Goal: Task Accomplishment & Management: Manage account settings

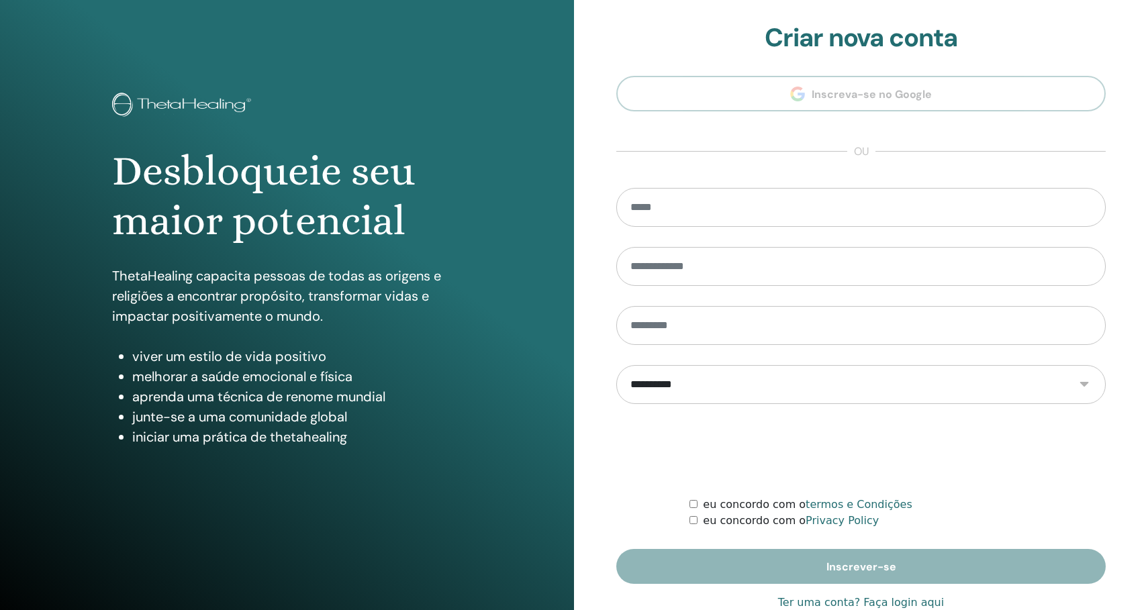
click at [839, 601] on link "Ter uma conta? Faça login aqui" at bounding box center [861, 603] width 166 height 16
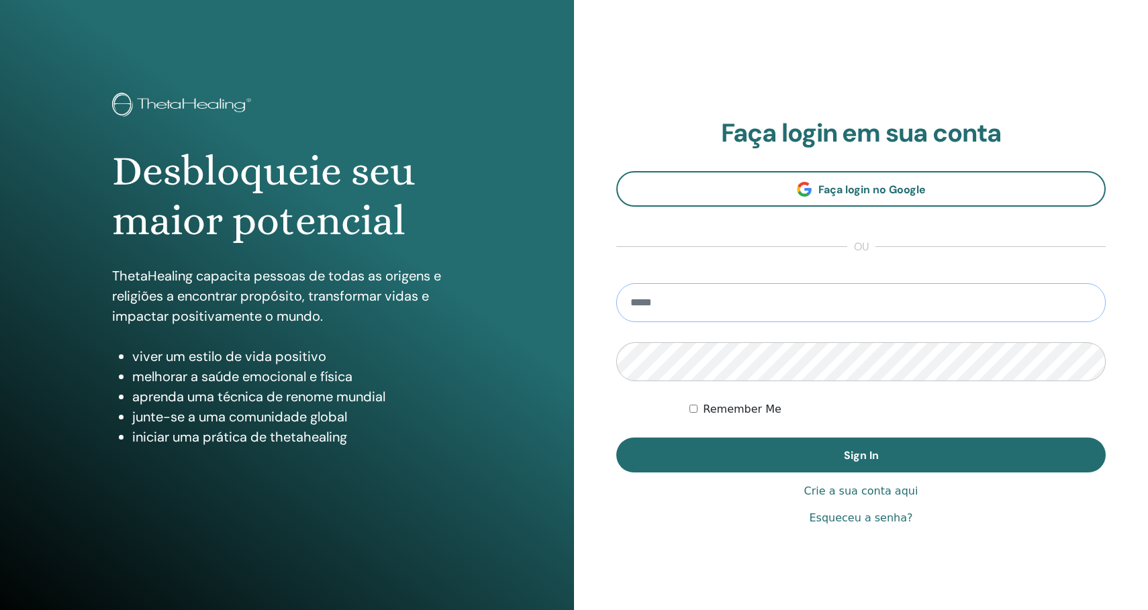
type input "**********"
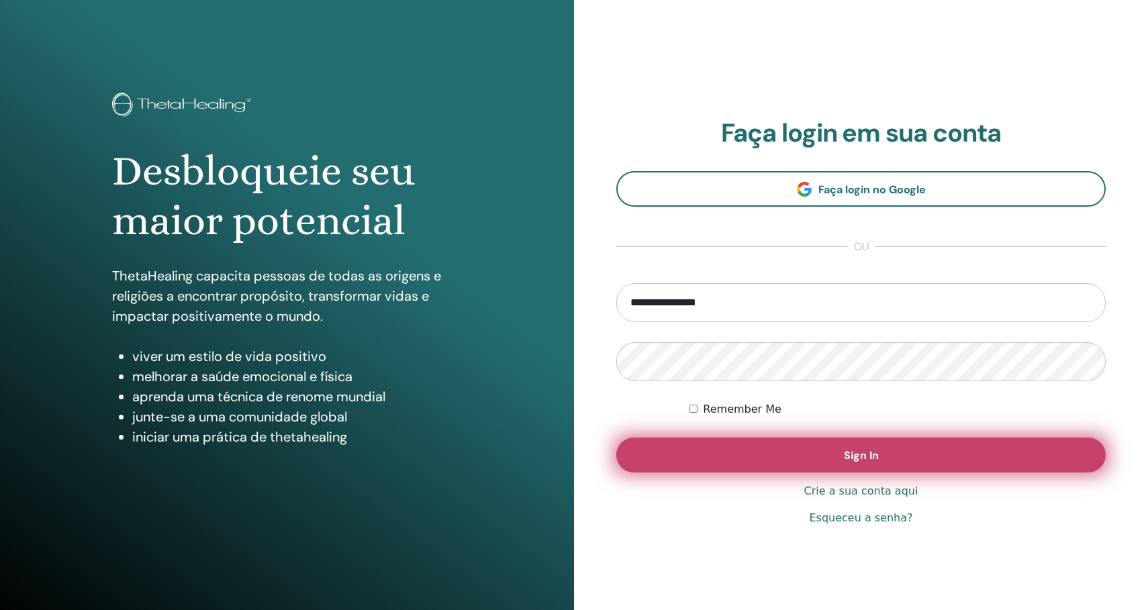
click at [799, 457] on button "Sign In" at bounding box center [861, 455] width 490 height 35
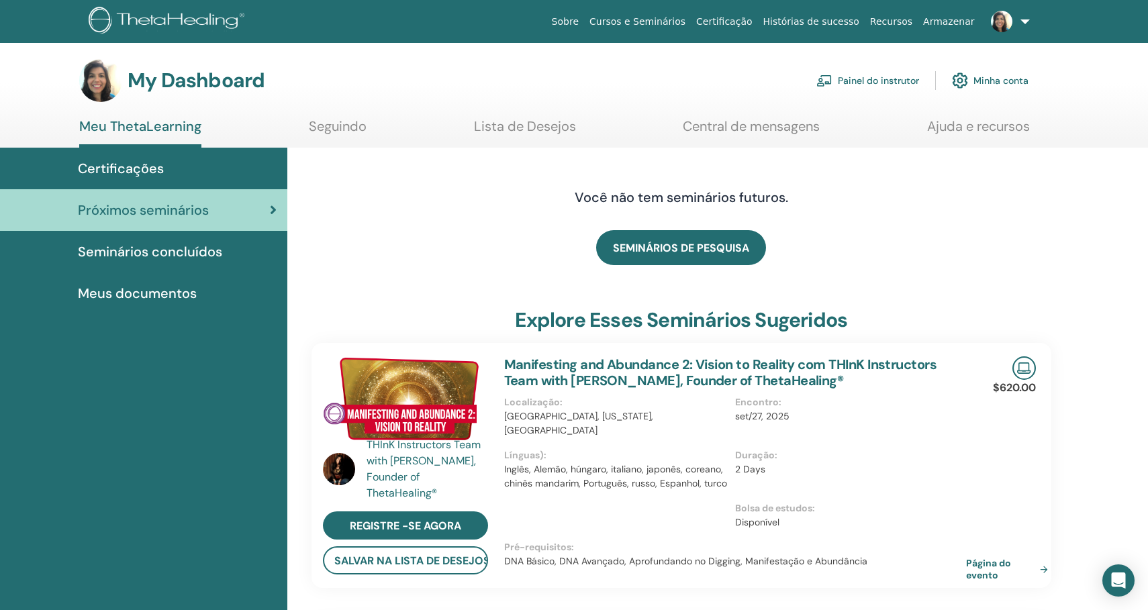
click at [897, 80] on link "Painel do instrutor" at bounding box center [868, 81] width 103 height 30
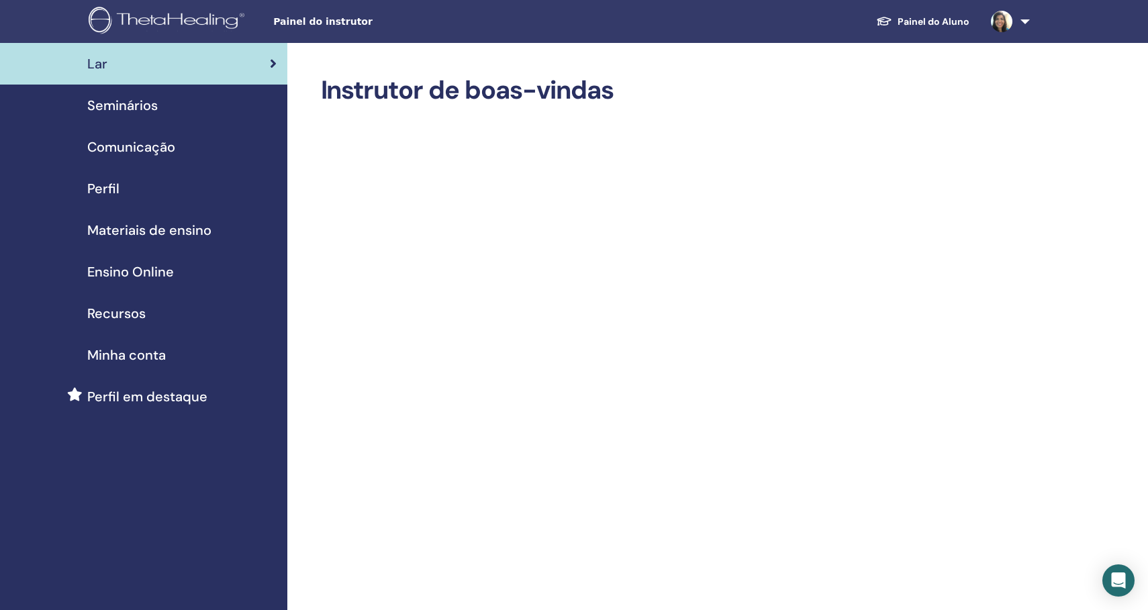
click at [130, 119] on link "Seminários" at bounding box center [143, 106] width 287 height 42
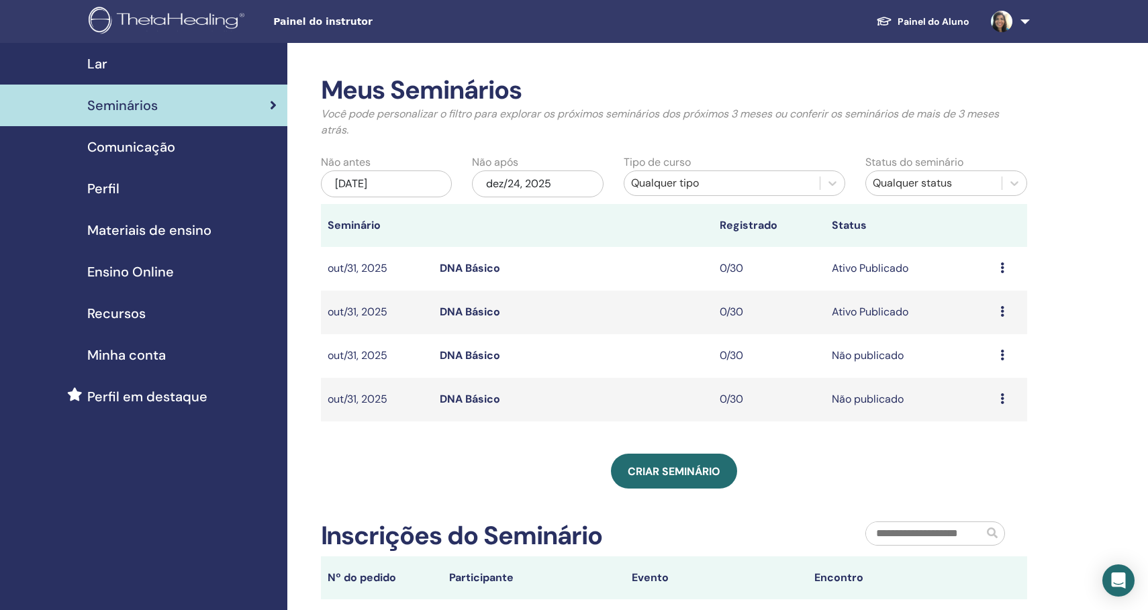
click at [1108, 303] on div "Meus Seminários Você pode personalizar o filtro para explorar os próximos semin…" at bounding box center [718, 415] width 862 height 745
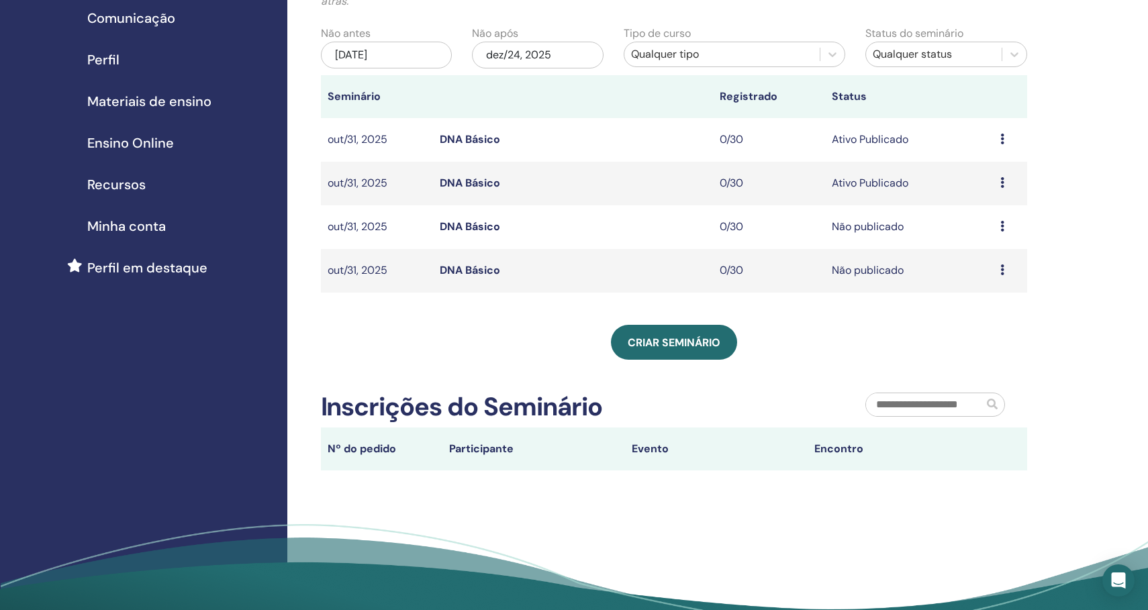
scroll to position [132, 0]
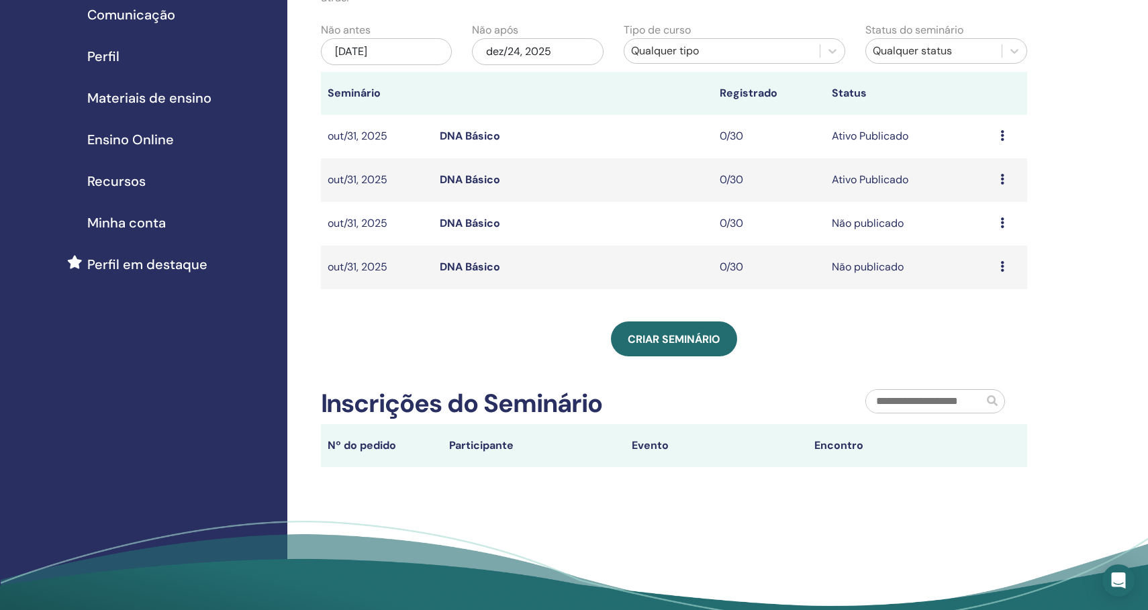
click at [1001, 134] on icon at bounding box center [1003, 135] width 4 height 11
click at [996, 142] on link "Visualizar" at bounding box center [976, 144] width 48 height 14
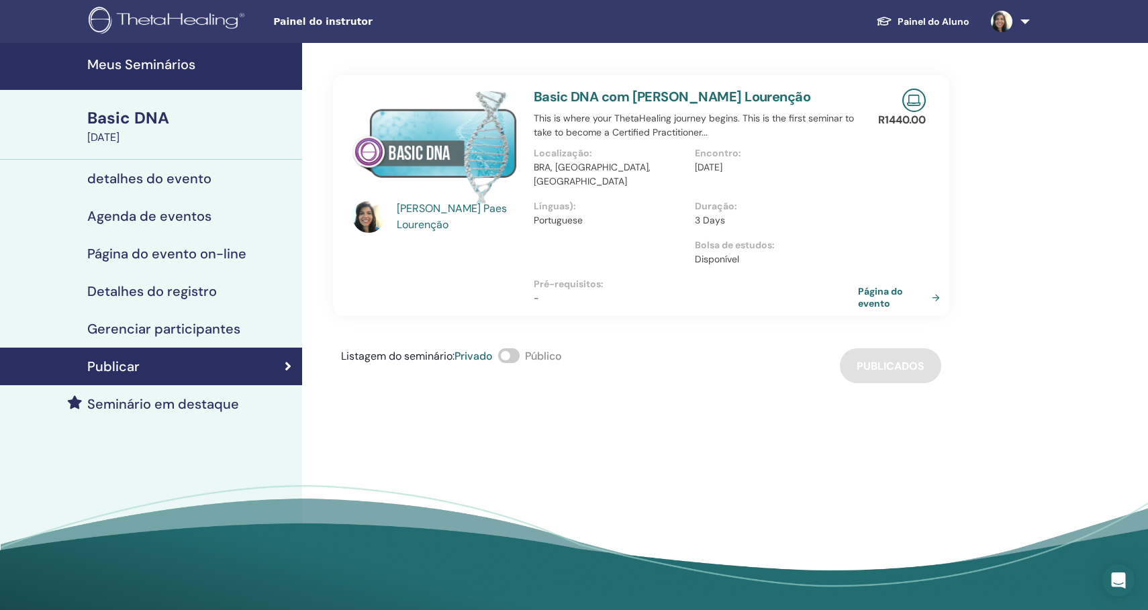
click at [929, 285] on link "Página do evento" at bounding box center [901, 297] width 87 height 24
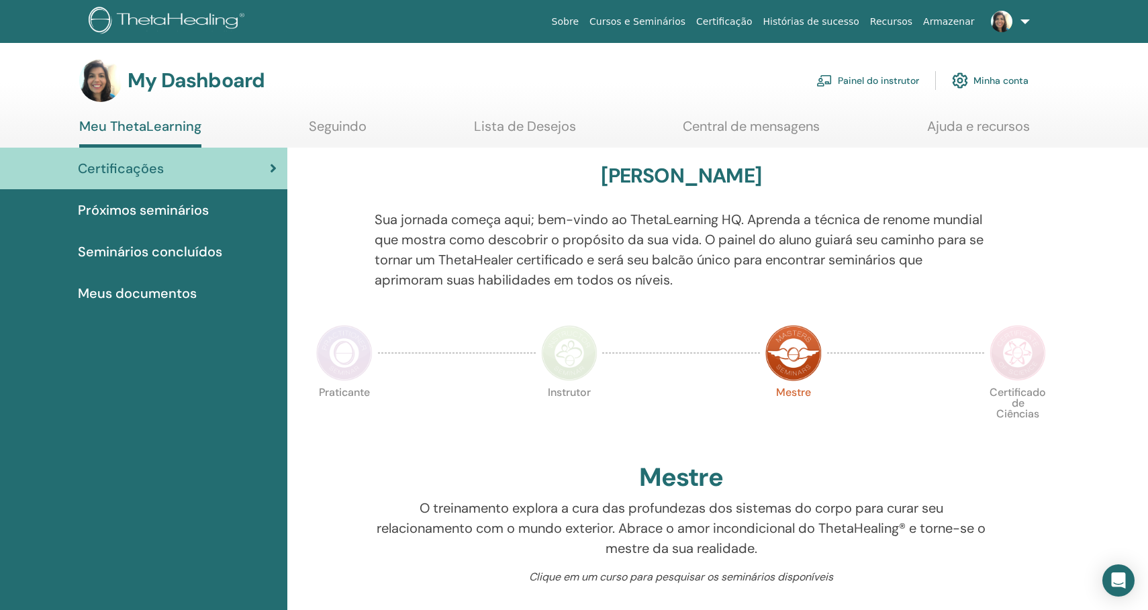
click at [197, 207] on span "Próximos seminários" at bounding box center [143, 210] width 131 height 20
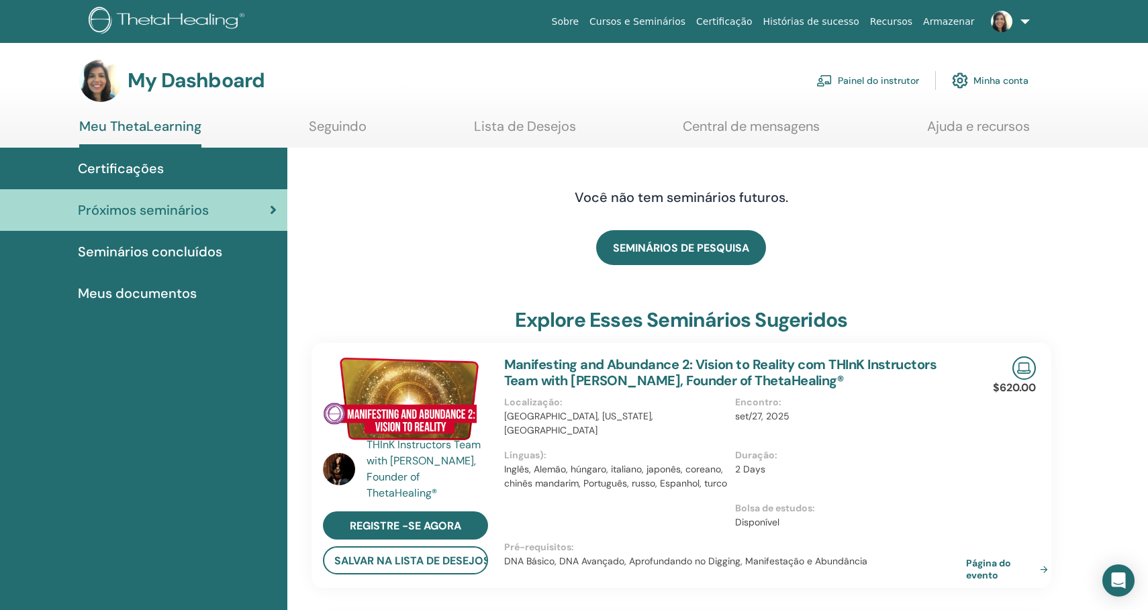
click at [177, 252] on span "Seminários concluídos" at bounding box center [150, 252] width 144 height 20
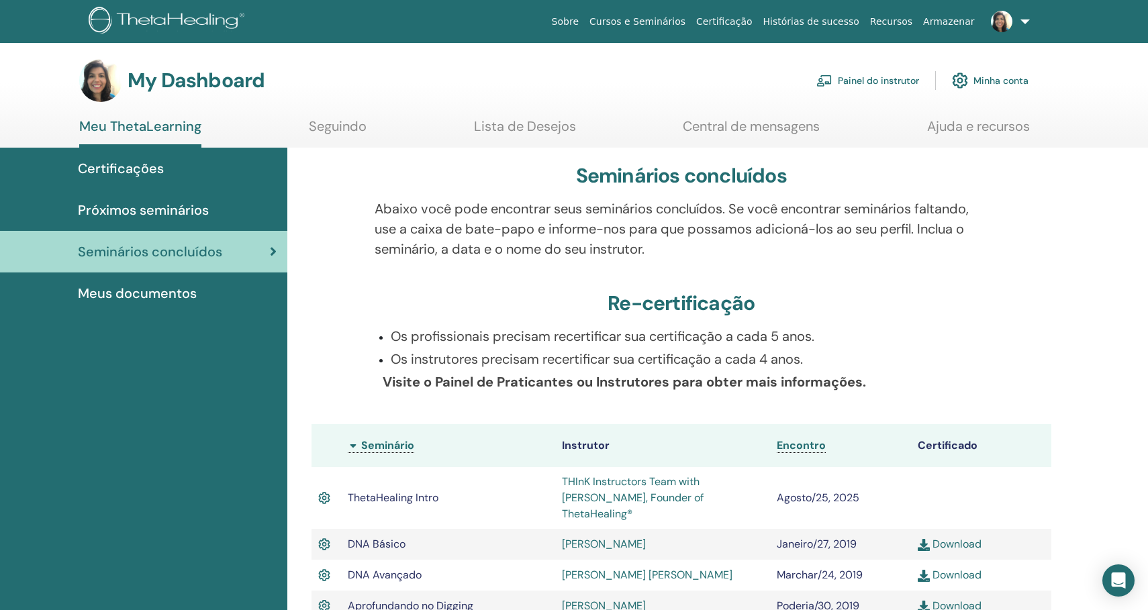
click at [917, 74] on link "Painel do instrutor" at bounding box center [868, 81] width 103 height 30
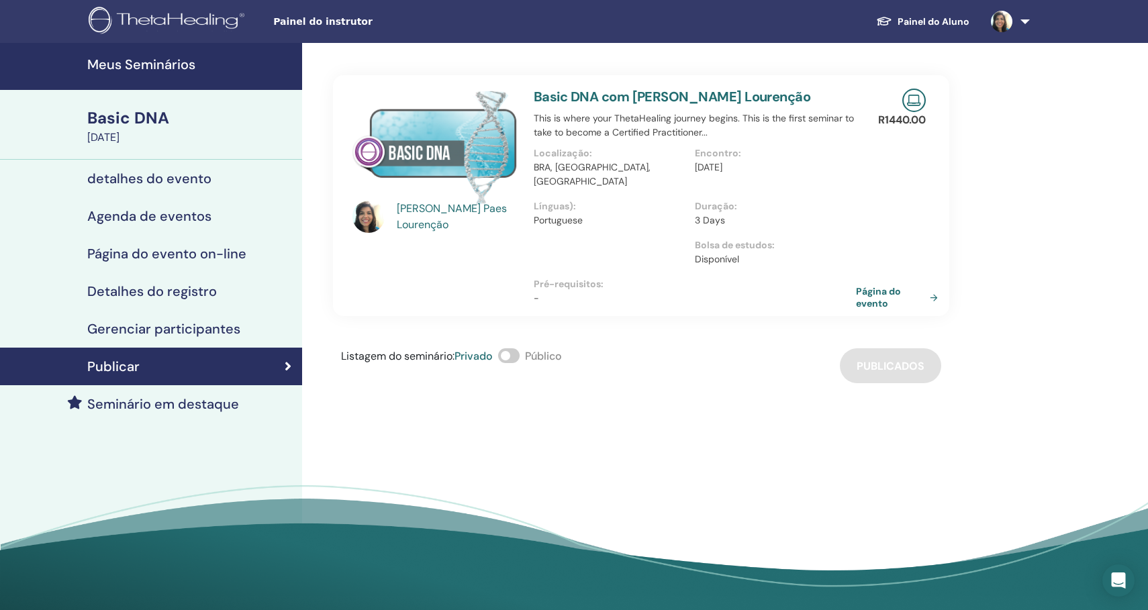
click at [183, 68] on h4 "Meus Seminários" at bounding box center [190, 64] width 207 height 16
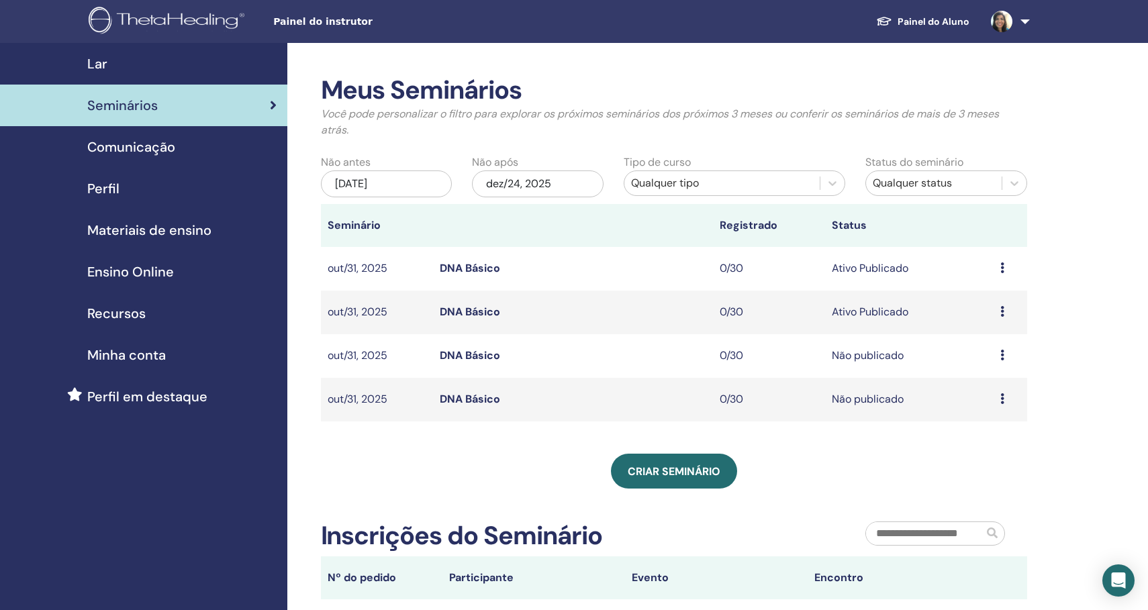
click at [990, 310] on td "Ativo Publicado" at bounding box center [909, 313] width 169 height 44
click at [998, 311] on td "Visualizar Editar Participantes Cancelar" at bounding box center [1011, 313] width 34 height 44
click at [1008, 310] on div "Visualizar Editar Participantes Cancelar" at bounding box center [1011, 312] width 20 height 16
click at [1003, 324] on link "Visualizar" at bounding box center [983, 321] width 48 height 14
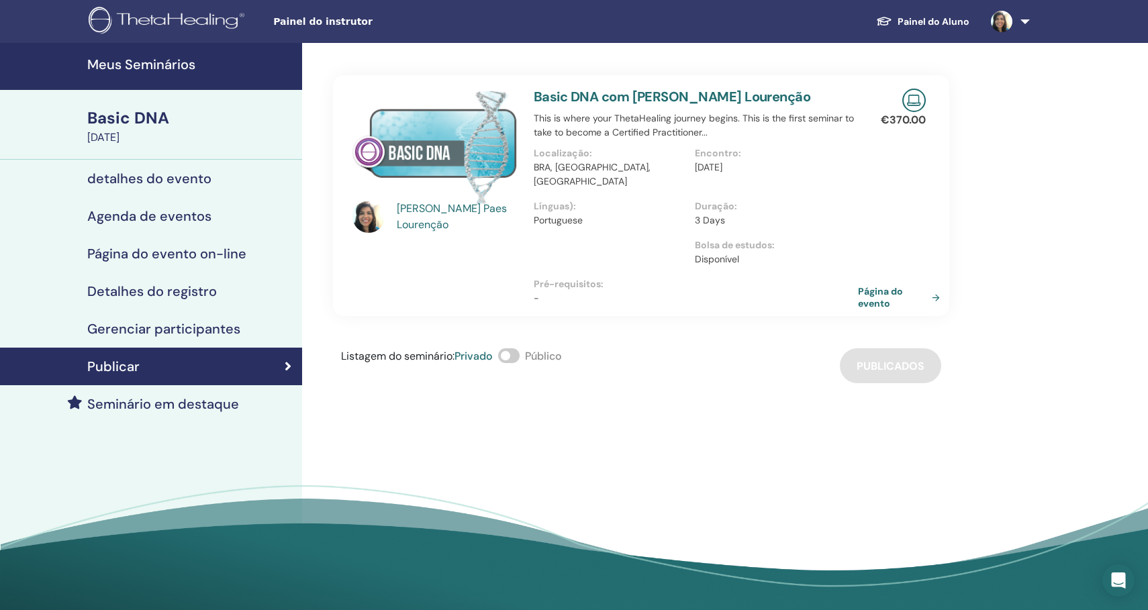
click at [928, 287] on link "Página do evento" at bounding box center [901, 297] width 87 height 24
click at [157, 66] on h4 "Meus Seminários" at bounding box center [190, 64] width 207 height 16
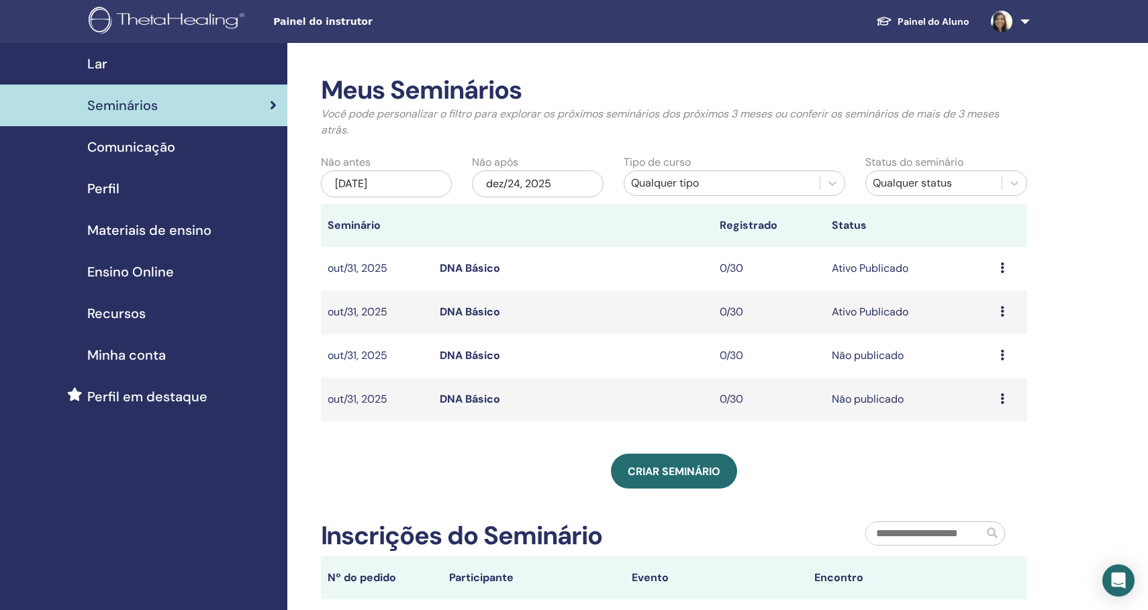
click at [997, 350] on td "Visualizar Editar Participantes Cancelar" at bounding box center [1011, 356] width 34 height 44
click at [1005, 355] on div "Visualizar Editar Participantes Cancelar" at bounding box center [1011, 356] width 20 height 16
click at [994, 364] on link "Visualizar" at bounding box center [980, 365] width 48 height 14
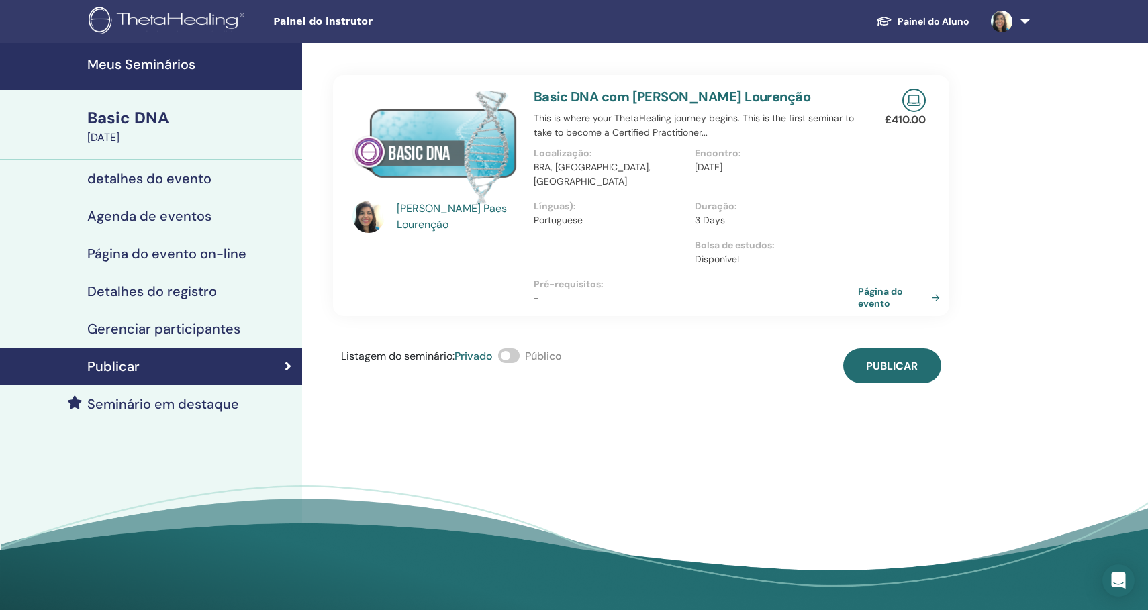
click at [944, 285] on link "Página do evento" at bounding box center [901, 297] width 87 height 24
click at [192, 64] on h4 "Meus Seminários" at bounding box center [190, 64] width 207 height 16
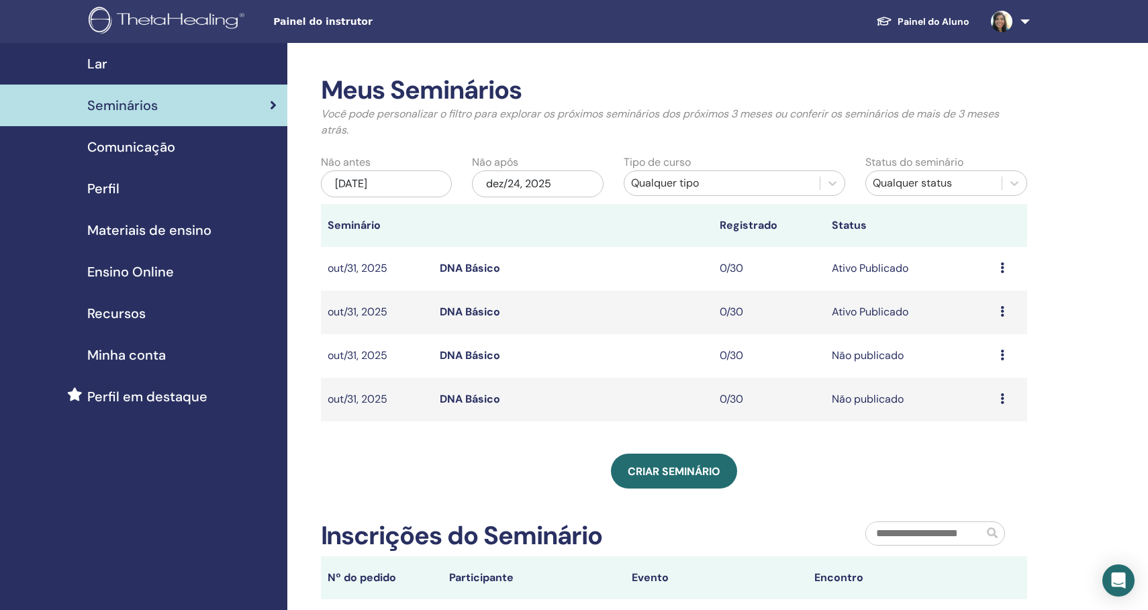
click at [1002, 307] on icon at bounding box center [1003, 311] width 4 height 11
click at [985, 335] on li "Editar" at bounding box center [985, 338] width 87 height 20
click at [1003, 310] on icon at bounding box center [1003, 311] width 4 height 11
click at [1000, 320] on link "Visualizar" at bounding box center [978, 320] width 48 height 14
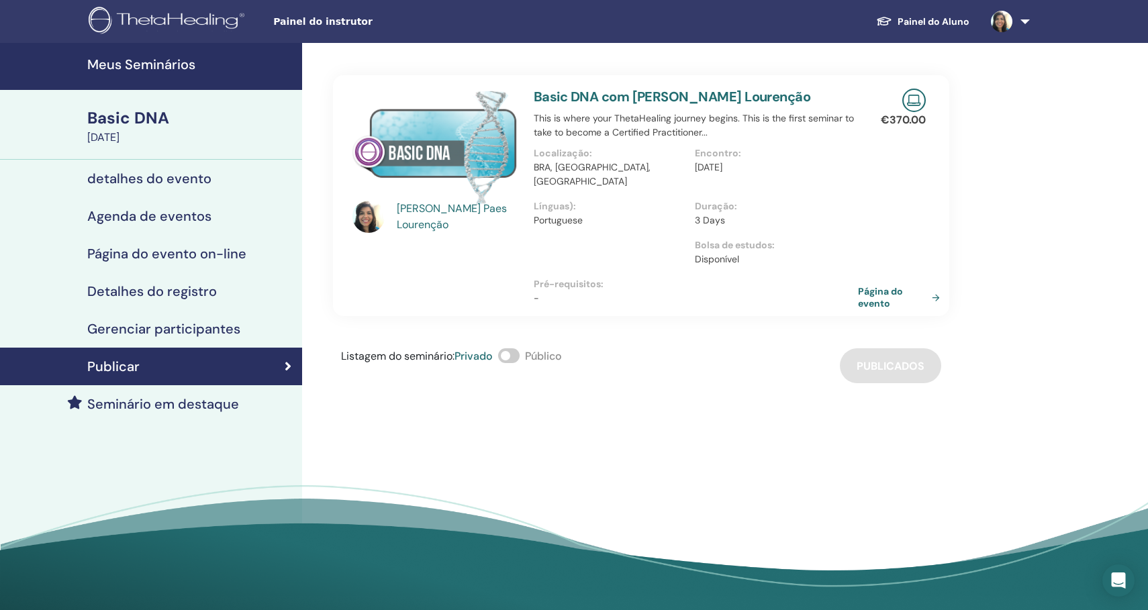
click at [907, 285] on link "Página do evento" at bounding box center [901, 297] width 87 height 24
click at [165, 75] on link "Meus Seminários" at bounding box center [151, 66] width 302 height 47
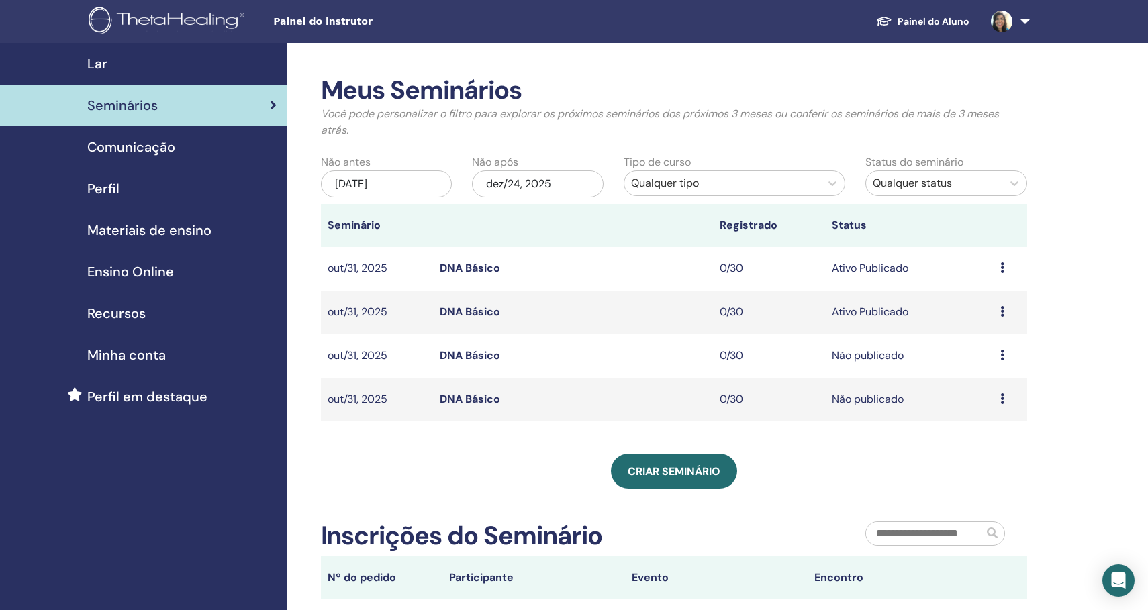
click at [996, 398] on td "Visualizar Editar Participantes Cancelar" at bounding box center [1011, 400] width 34 height 44
click at [998, 398] on td "Visualizar Editar Participantes Cancelar" at bounding box center [1011, 400] width 34 height 44
click at [1003, 399] on icon at bounding box center [1003, 398] width 4 height 11
click at [996, 410] on link "Visualizar" at bounding box center [978, 409] width 48 height 14
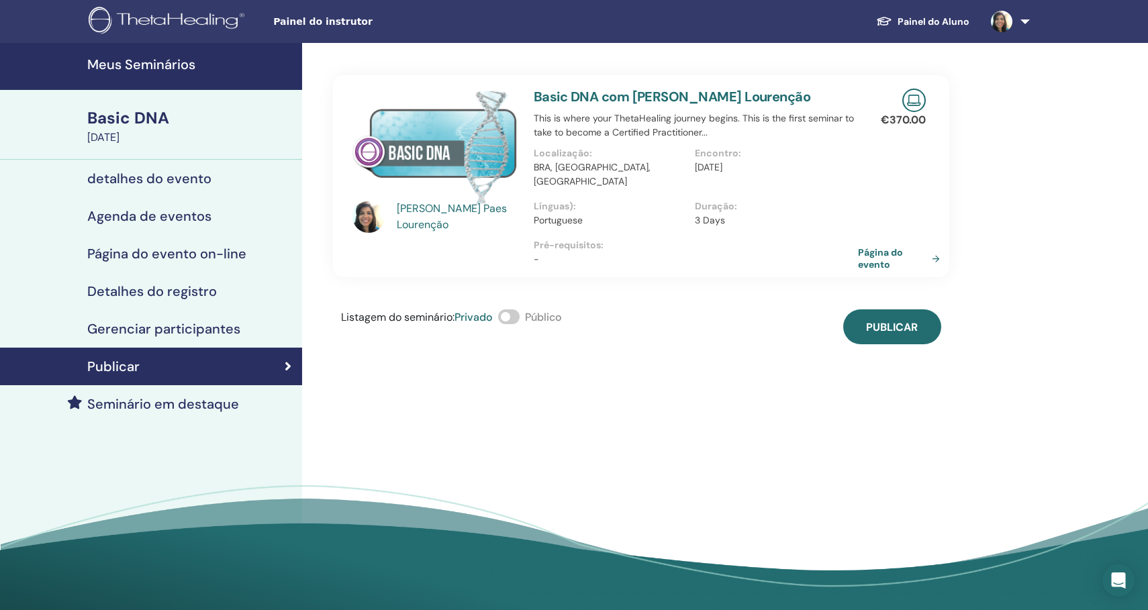
click at [929, 246] on link "Página do evento" at bounding box center [901, 258] width 87 height 24
